Goal: Find specific page/section: Find specific page/section

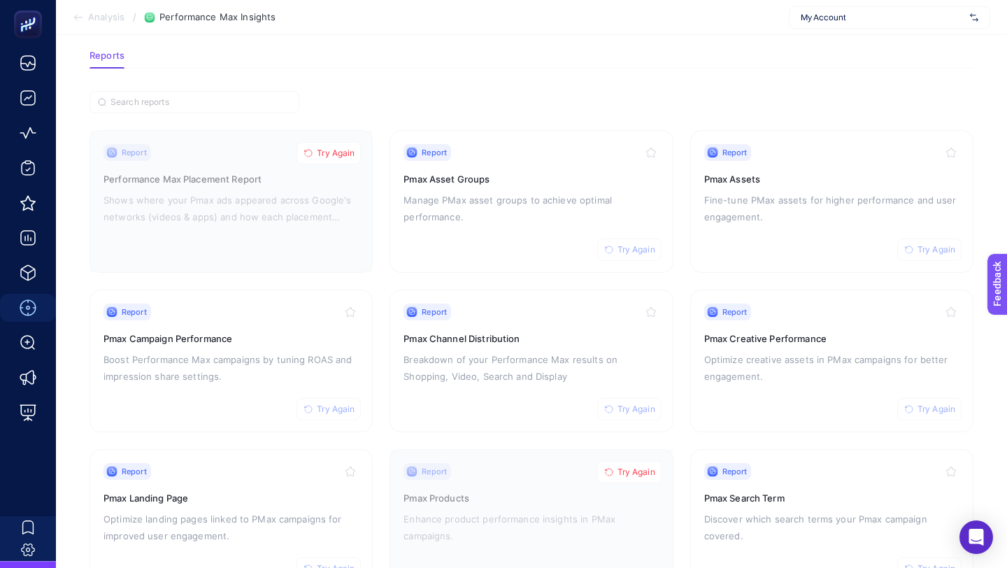
scroll to position [118, 0]
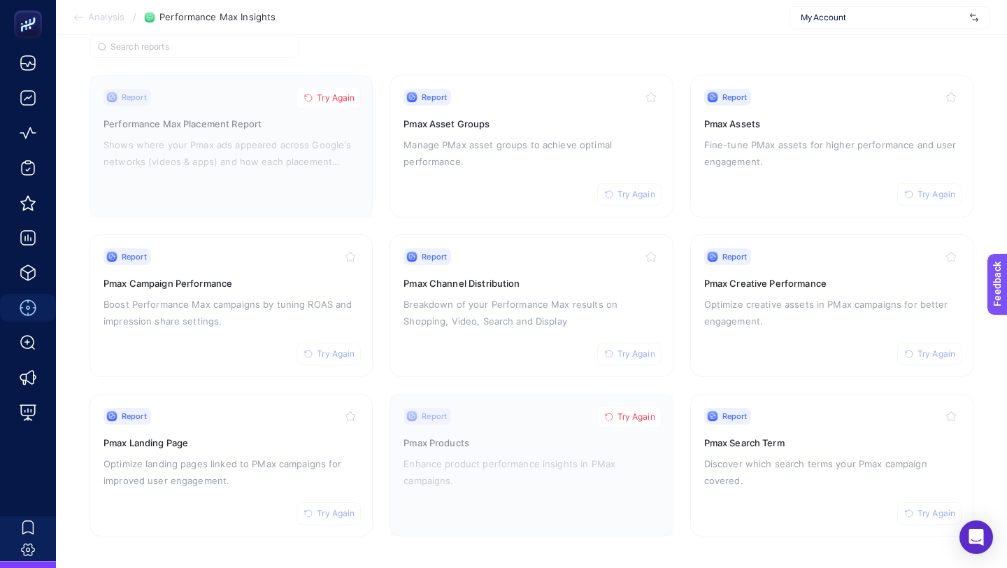
click at [596, 45] on section "Report Try Again Performance Max Placement Report Shows where your Pmax ads app…" at bounding box center [531, 286] width 884 height 500
